Goal: Check status: Check status

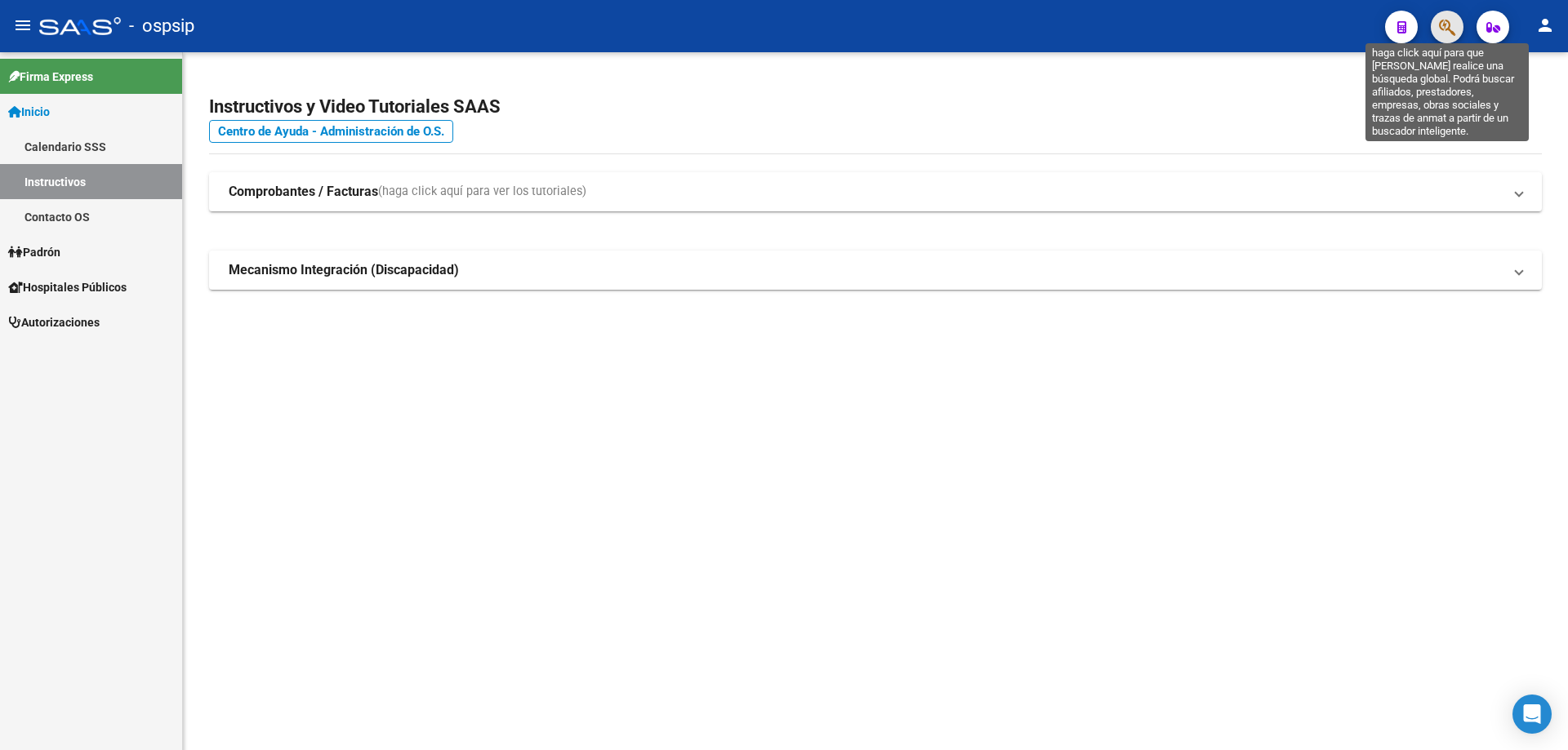
click at [1450, 25] on icon "button" at bounding box center [1446, 27] width 16 height 19
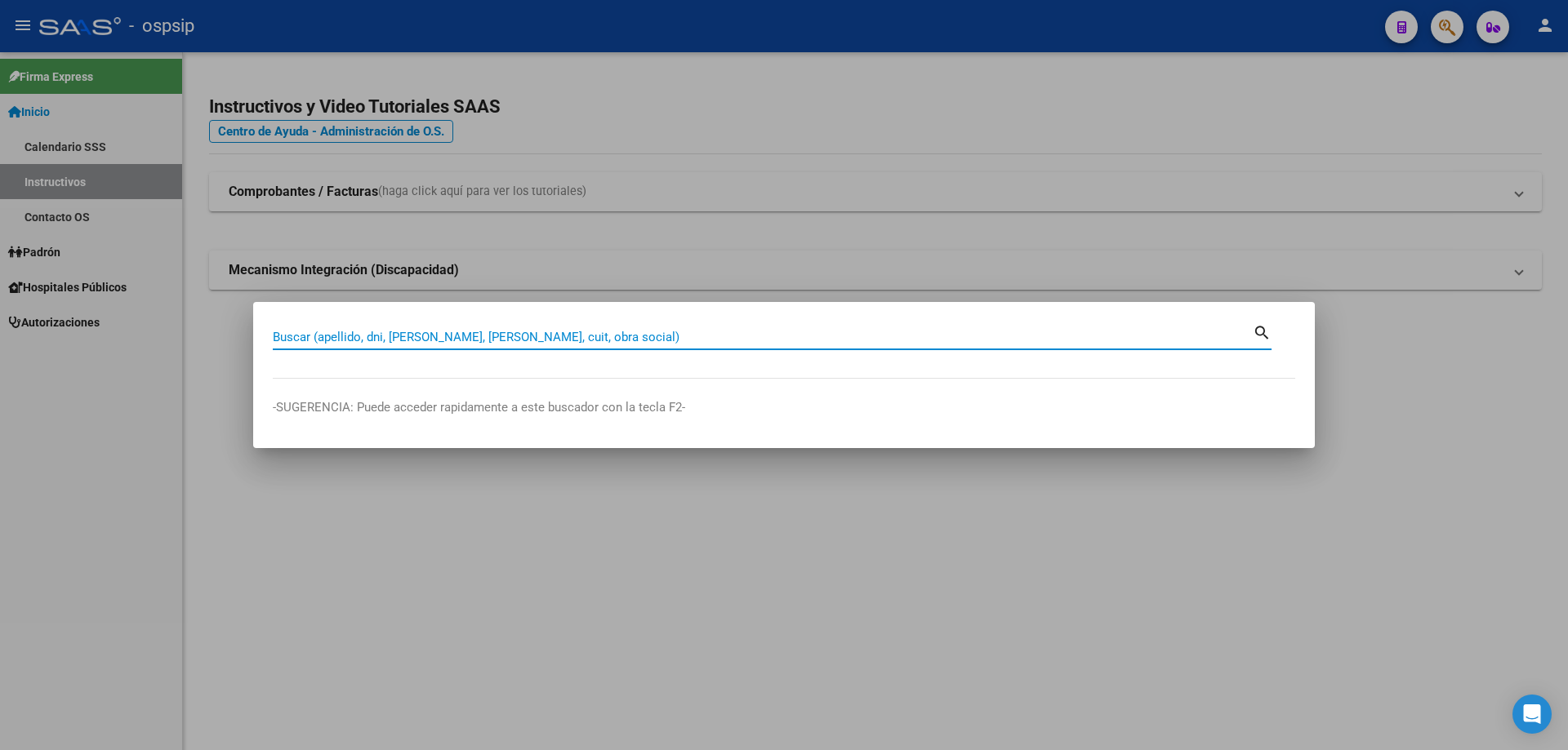
click at [660, 340] on input "Buscar (apellido, dni, [PERSON_NAME], [PERSON_NAME], cuit, obra social)" at bounding box center [762, 336] width 980 height 14
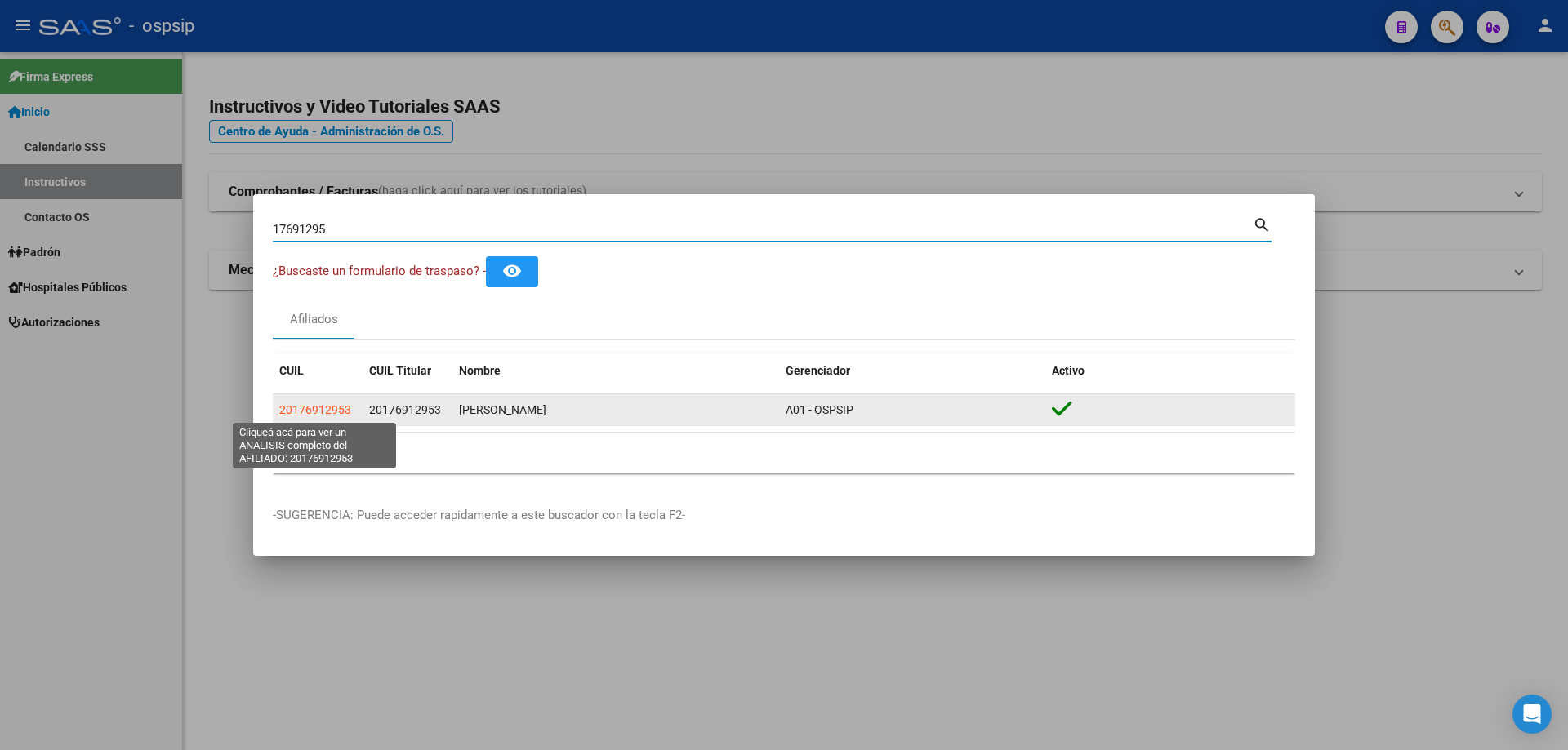
click at [333, 407] on span "20176912953" at bounding box center [315, 409] width 72 height 13
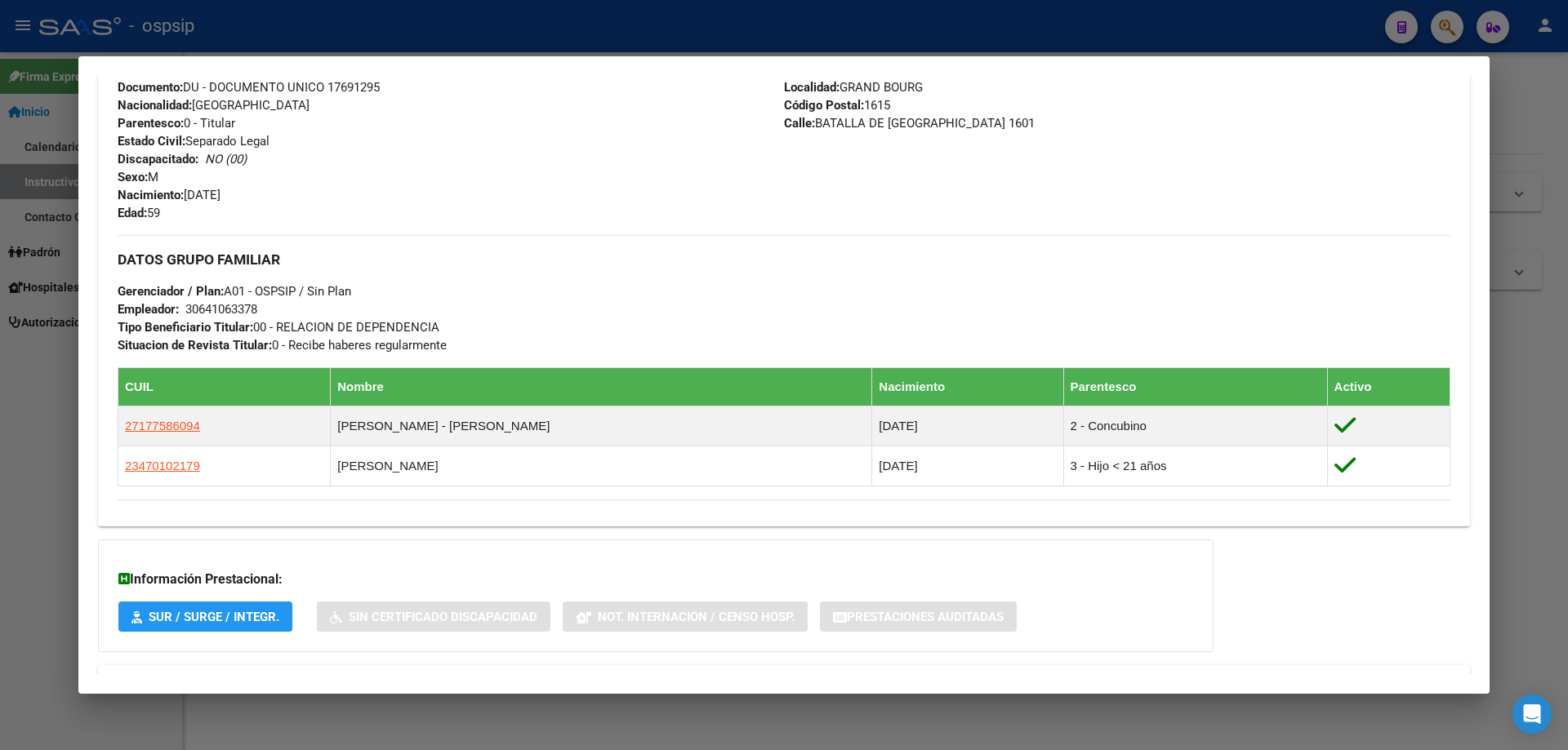
scroll to position [707, 0]
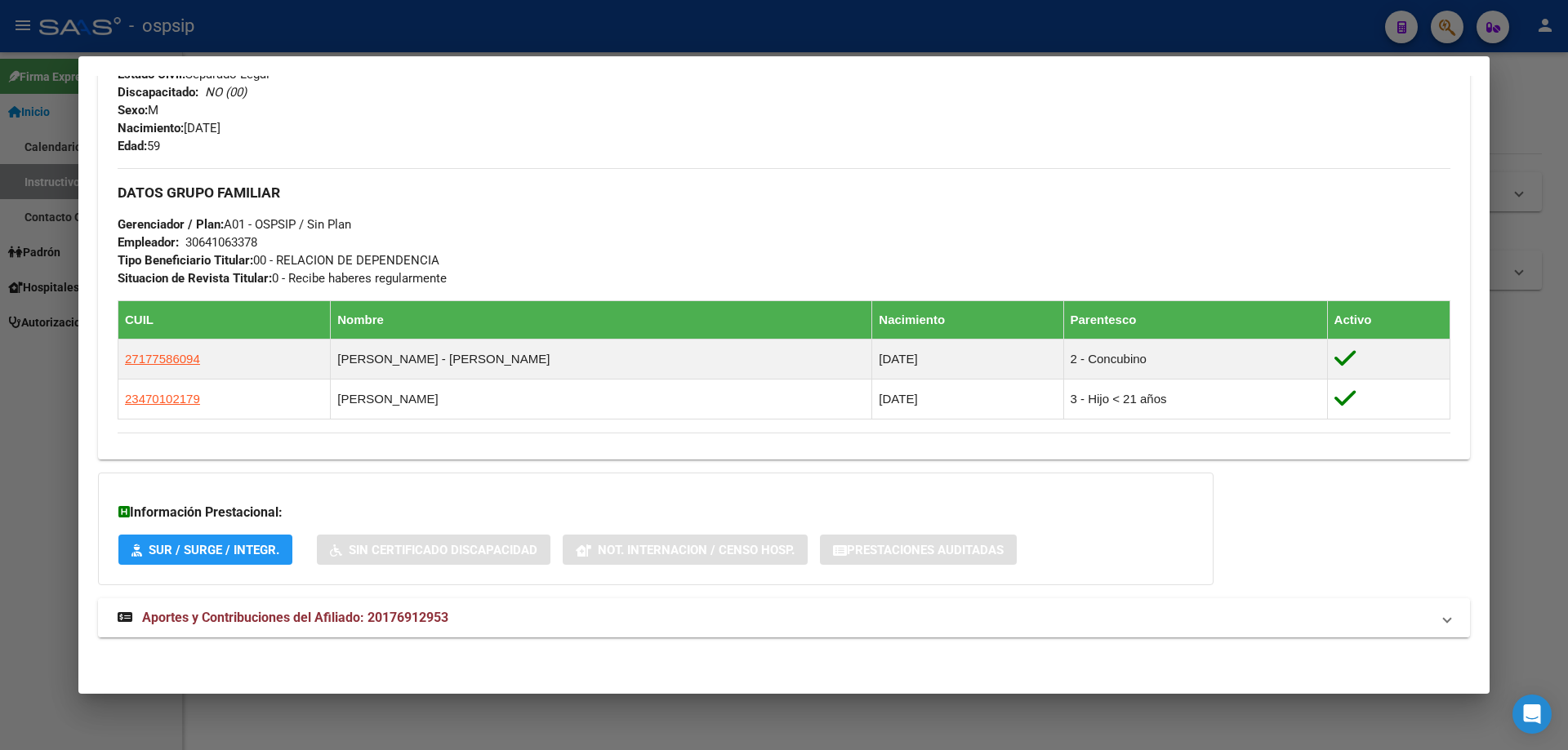
click at [272, 613] on span "Aportes y Contribuciones del Afiliado: 20176912953" at bounding box center [295, 617] width 306 height 15
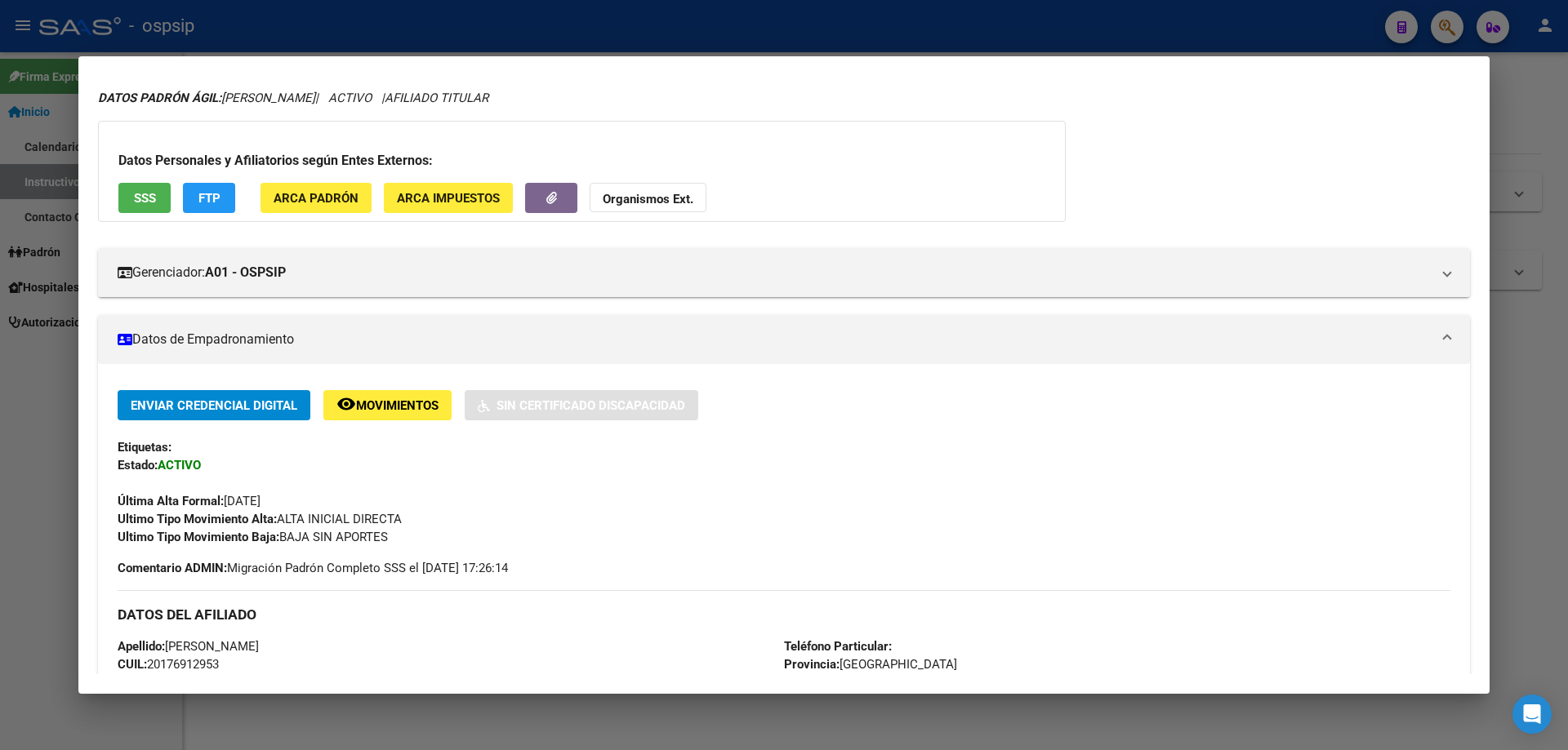
scroll to position [0, 0]
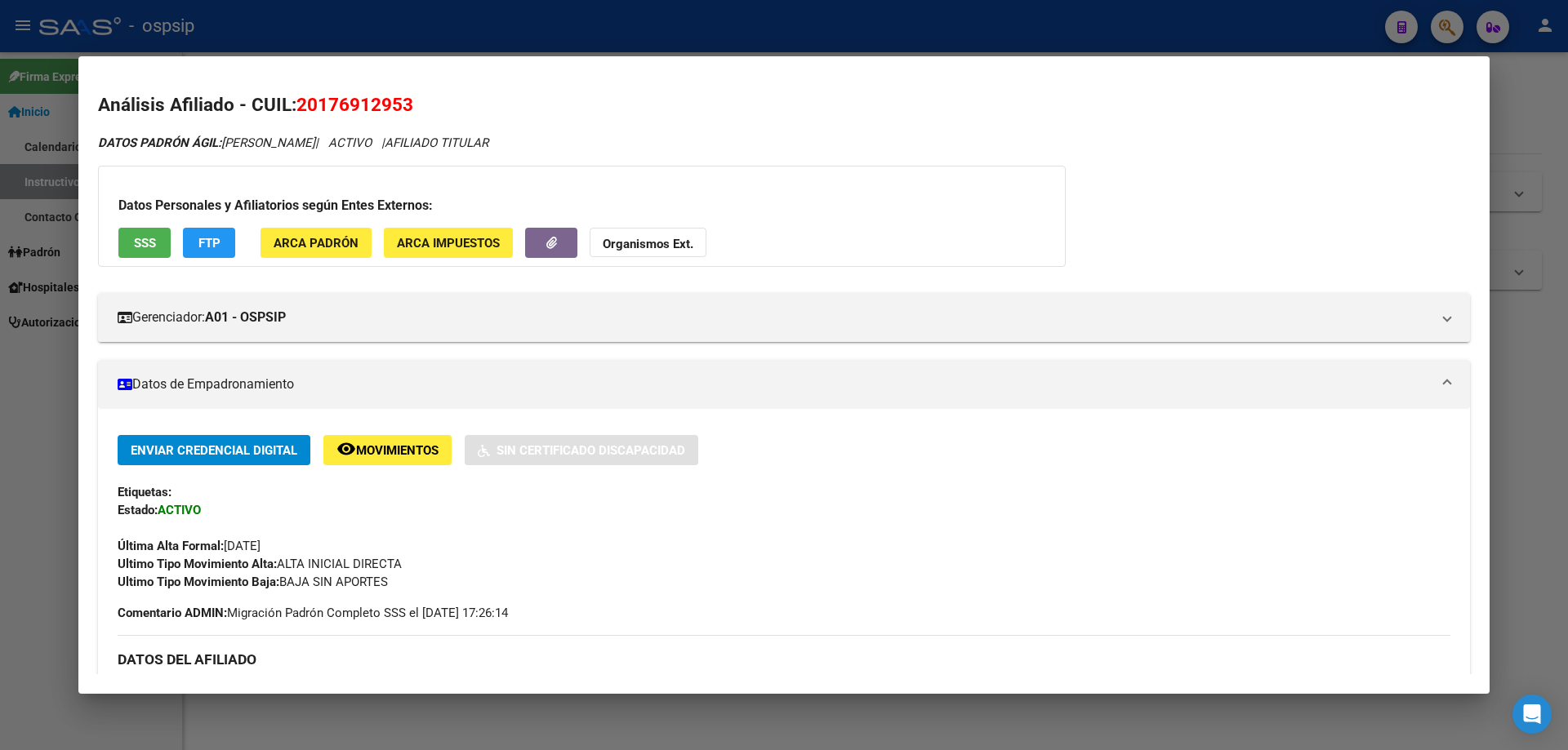
click at [1526, 477] on div at bounding box center [784, 375] width 1568 height 750
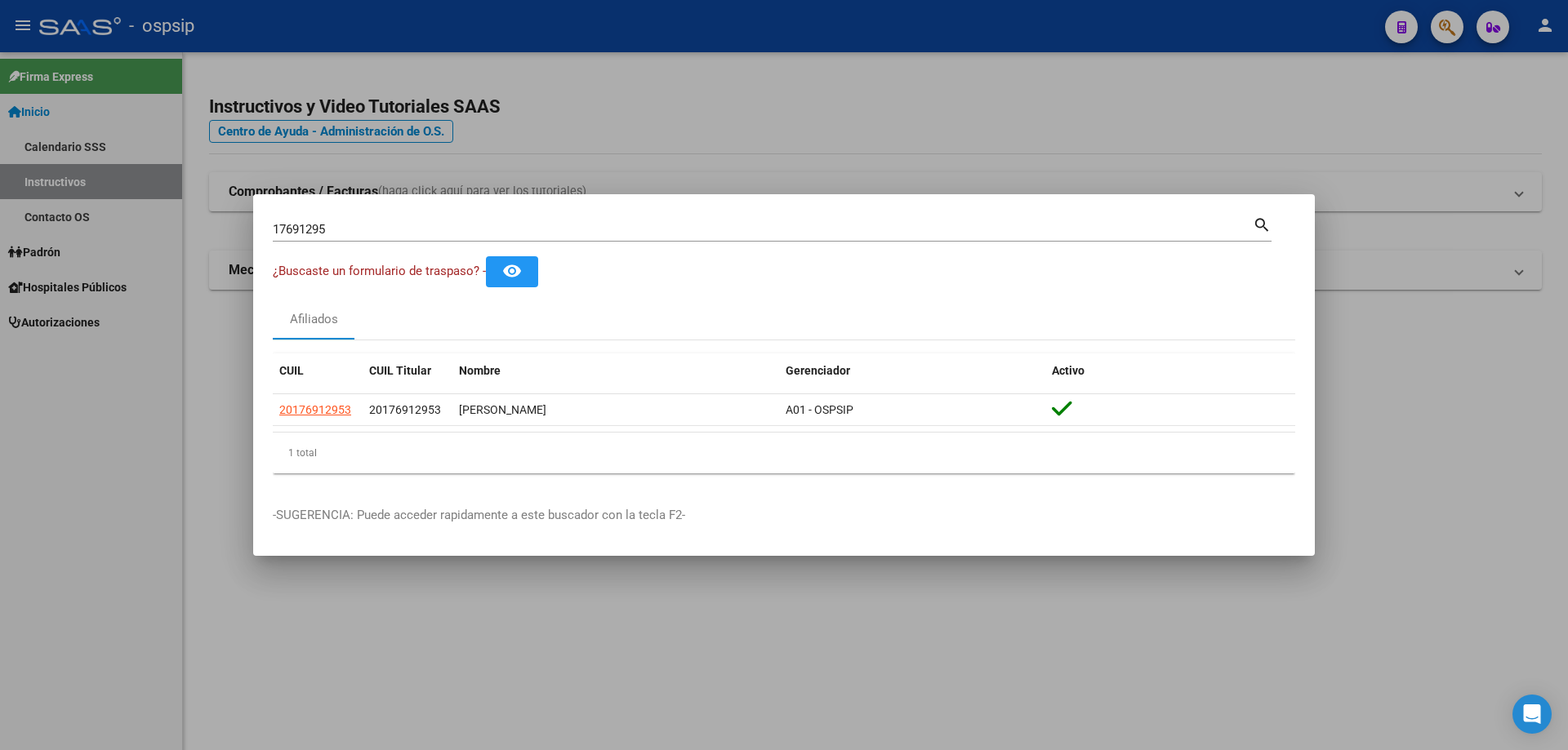
click at [511, 223] on input "17691295" at bounding box center [762, 228] width 980 height 14
type input "1"
type input "93771802"
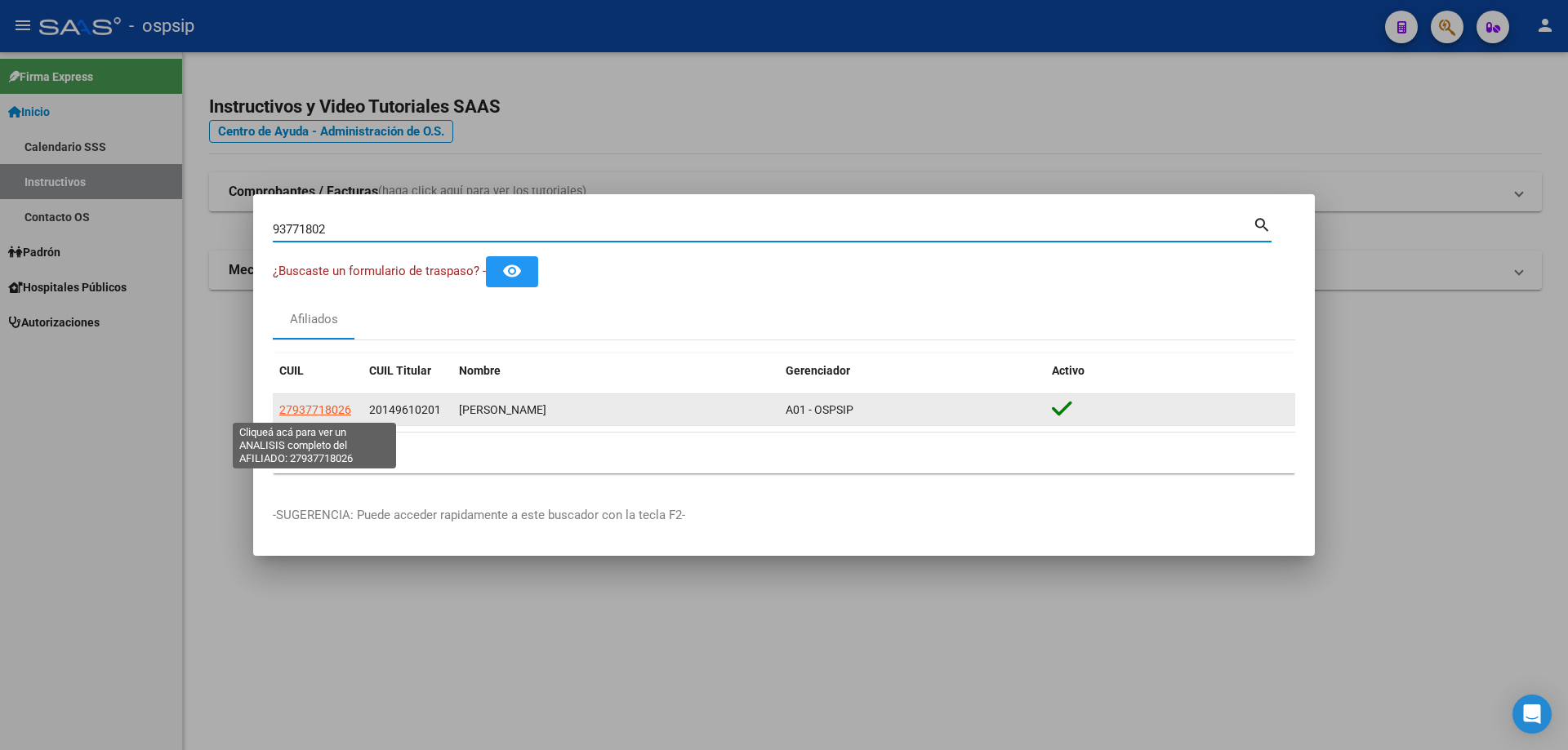
click at [323, 409] on span "27937718026" at bounding box center [315, 409] width 72 height 13
type textarea "27937718026"
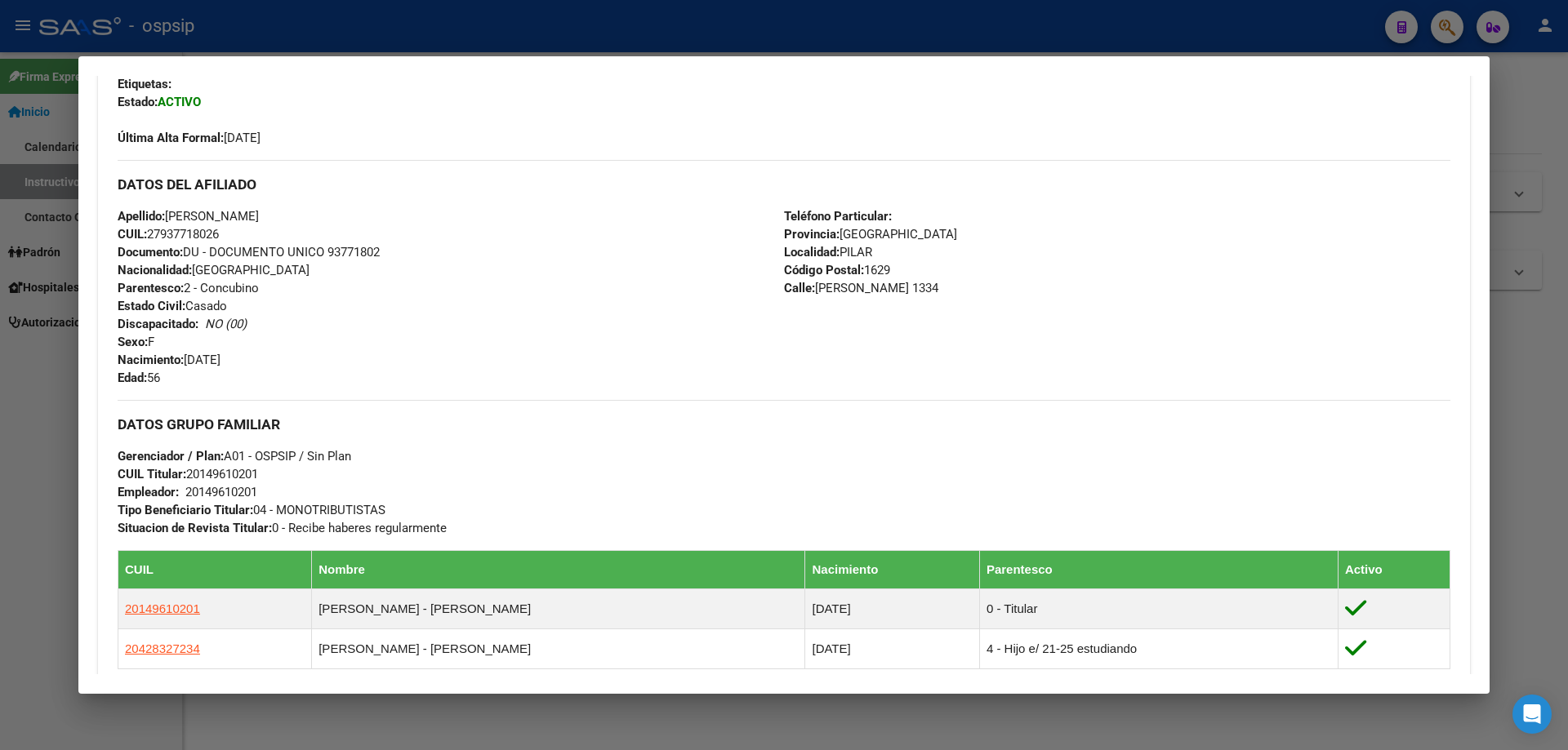
scroll to position [697, 0]
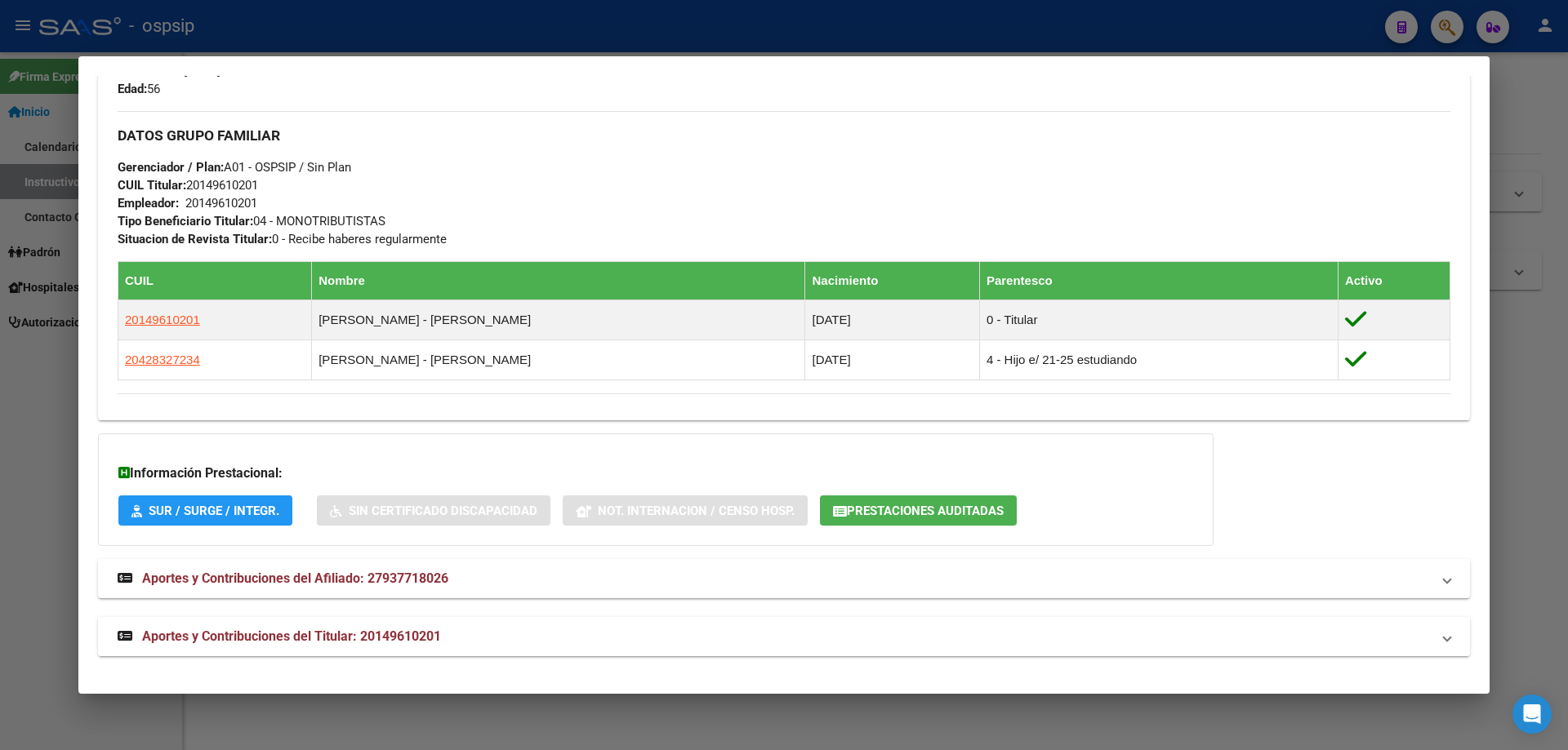
click at [300, 631] on span "Aportes y Contribuciones del Titular: 20149610201" at bounding box center [292, 636] width 299 height 15
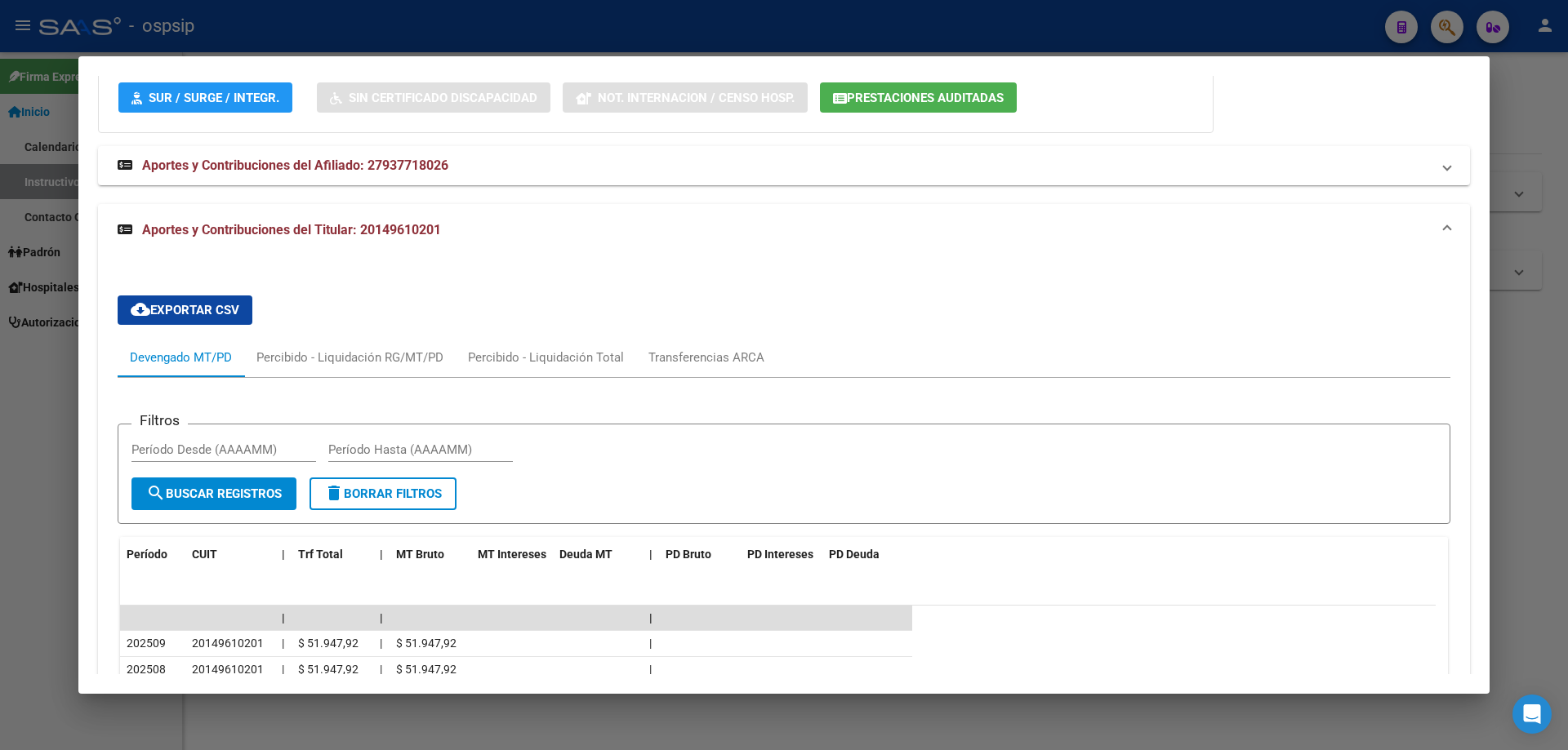
scroll to position [1105, 0]
